Goal: Navigation & Orientation: Find specific page/section

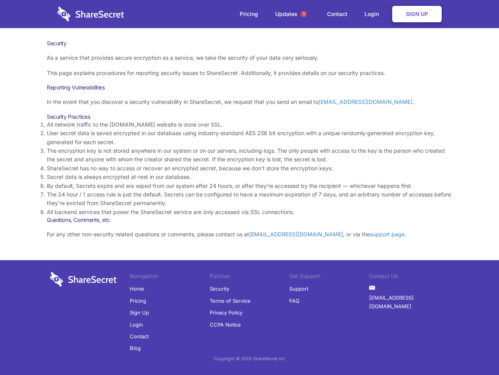
click at [250, 187] on li "By default, Secrets expire and are wiped from our system after 24 hours, or aft…" at bounding box center [250, 185] width 406 height 9
click at [304, 14] on span "1" at bounding box center [304, 14] width 6 height 6
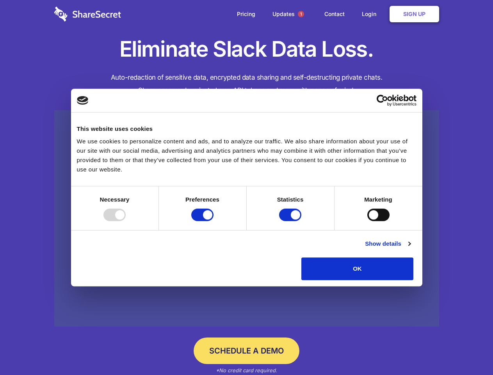
click at [126, 221] on div at bounding box center [114, 214] width 22 height 12
click at [213, 221] on input "Preferences" at bounding box center [202, 214] width 22 height 12
checkbox input "false"
click at [291, 221] on input "Statistics" at bounding box center [290, 214] width 22 height 12
checkbox input "false"
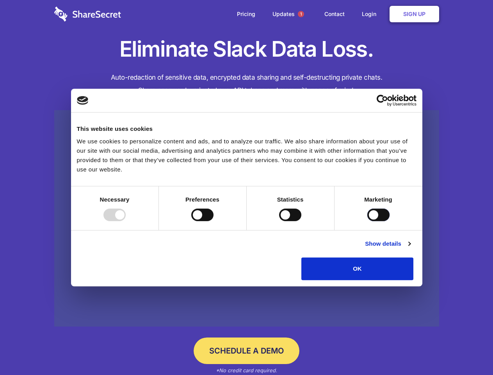
click at [367, 221] on input "Marketing" at bounding box center [378, 214] width 22 height 12
checkbox input "true"
click at [410, 248] on link "Show details" at bounding box center [387, 243] width 45 height 9
click at [0, 0] on div "Preference cookies enable a website to remember information that changes the wa…" at bounding box center [0, 0] width 0 height 0
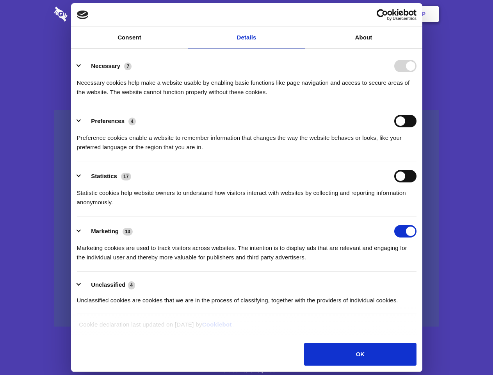
click at [300, 14] on span "1" at bounding box center [301, 14] width 6 height 6
